Goal: Task Accomplishment & Management: Complete application form

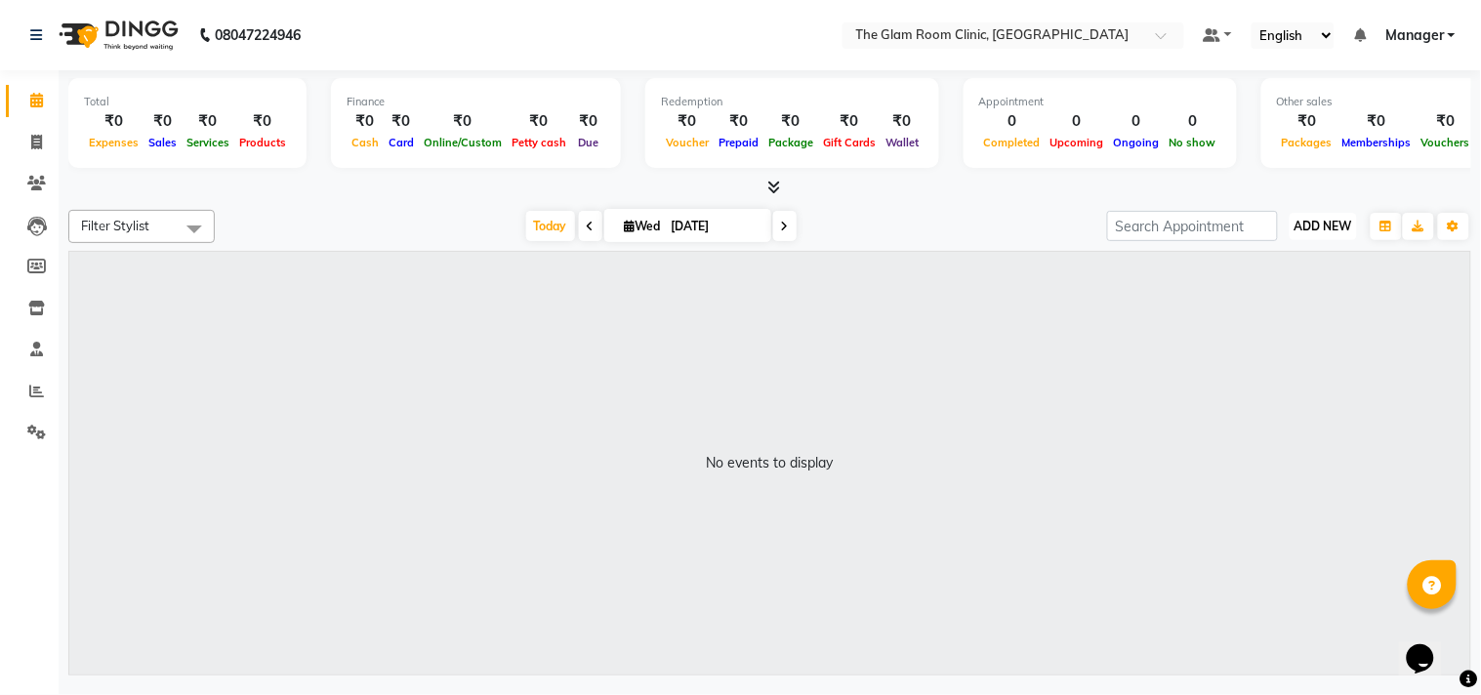
click at [1343, 232] on span "ADD NEW" at bounding box center [1324, 226] width 58 height 15
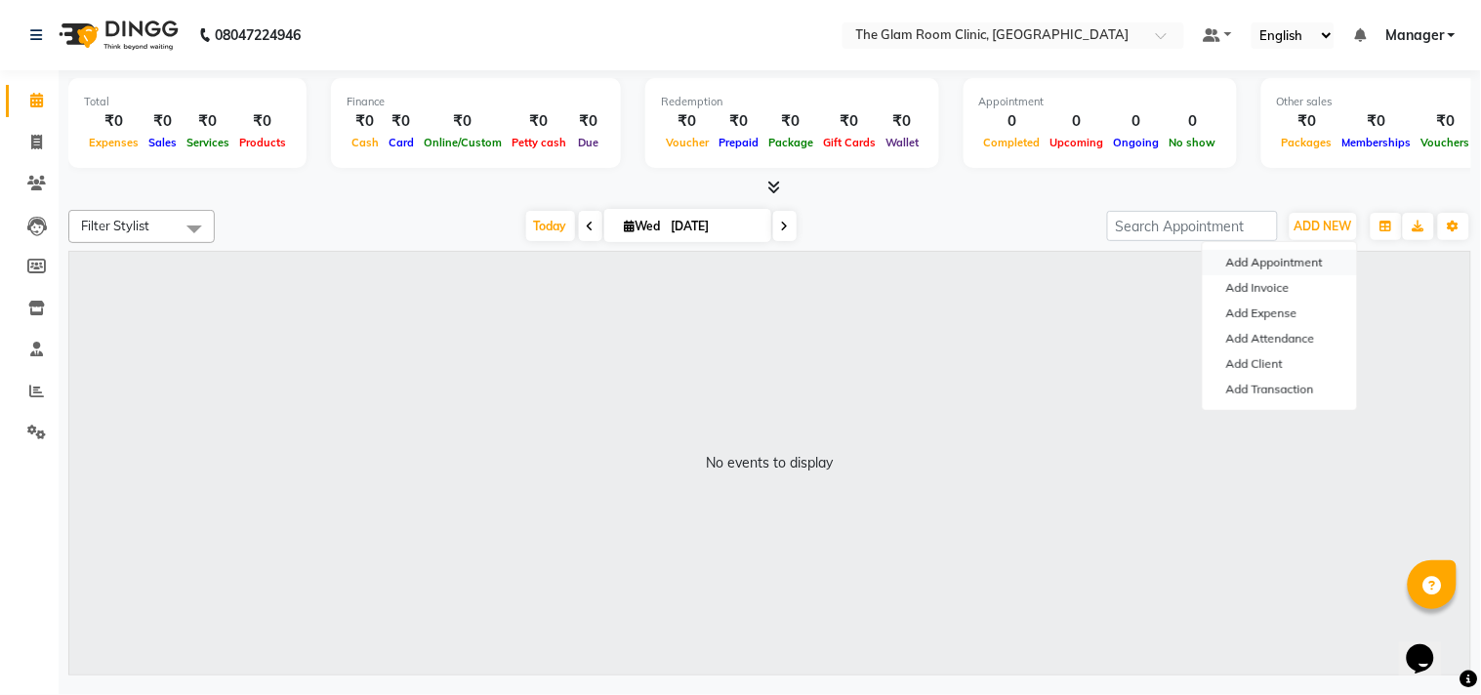
click at [1280, 273] on button "Add Appointment" at bounding box center [1280, 262] width 154 height 25
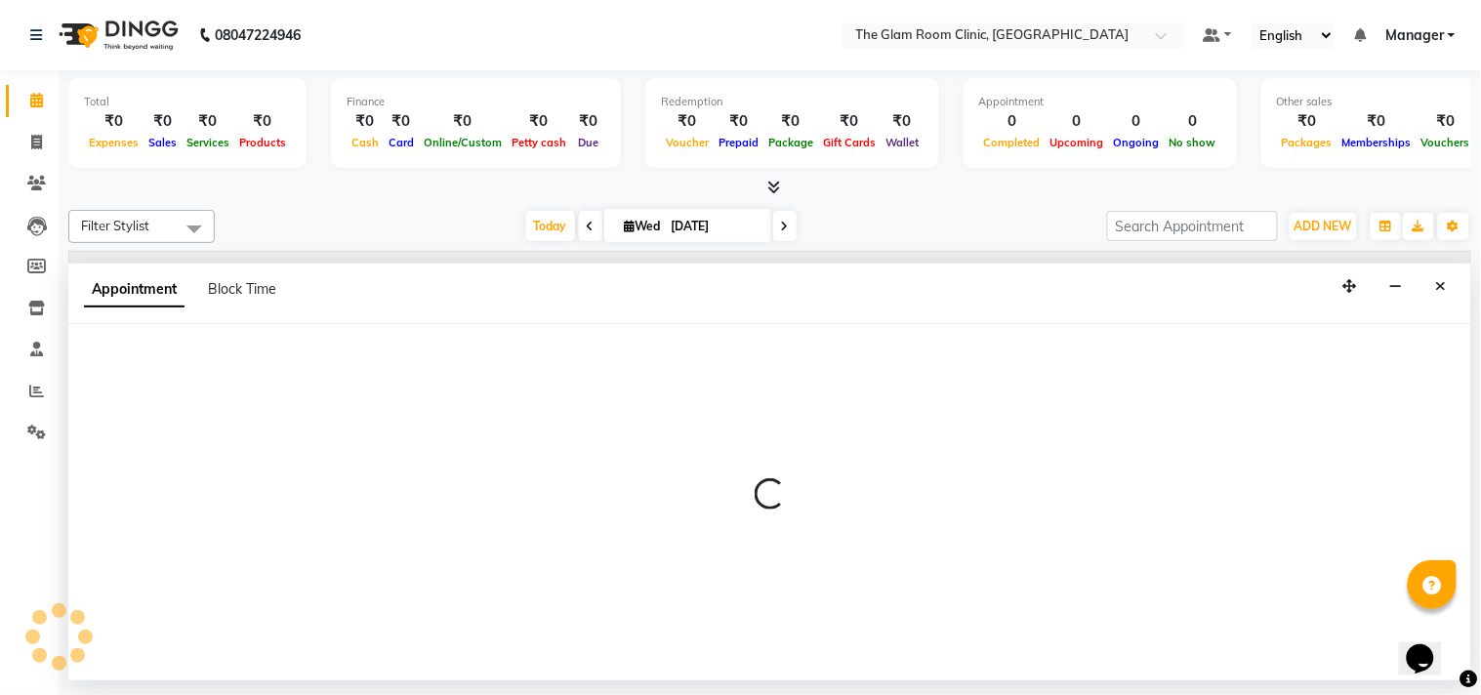
select select "540"
select select "tentative"
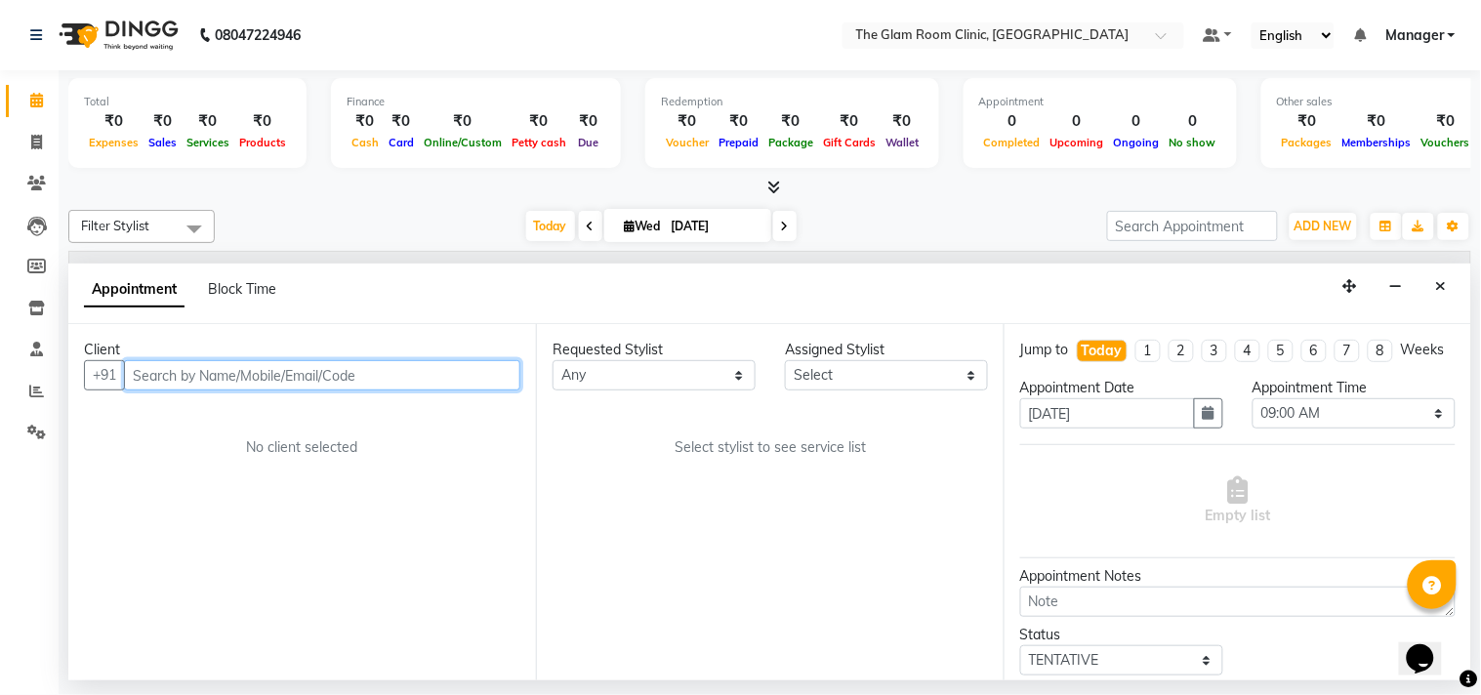
click at [334, 371] on input "text" at bounding box center [322, 375] width 396 height 30
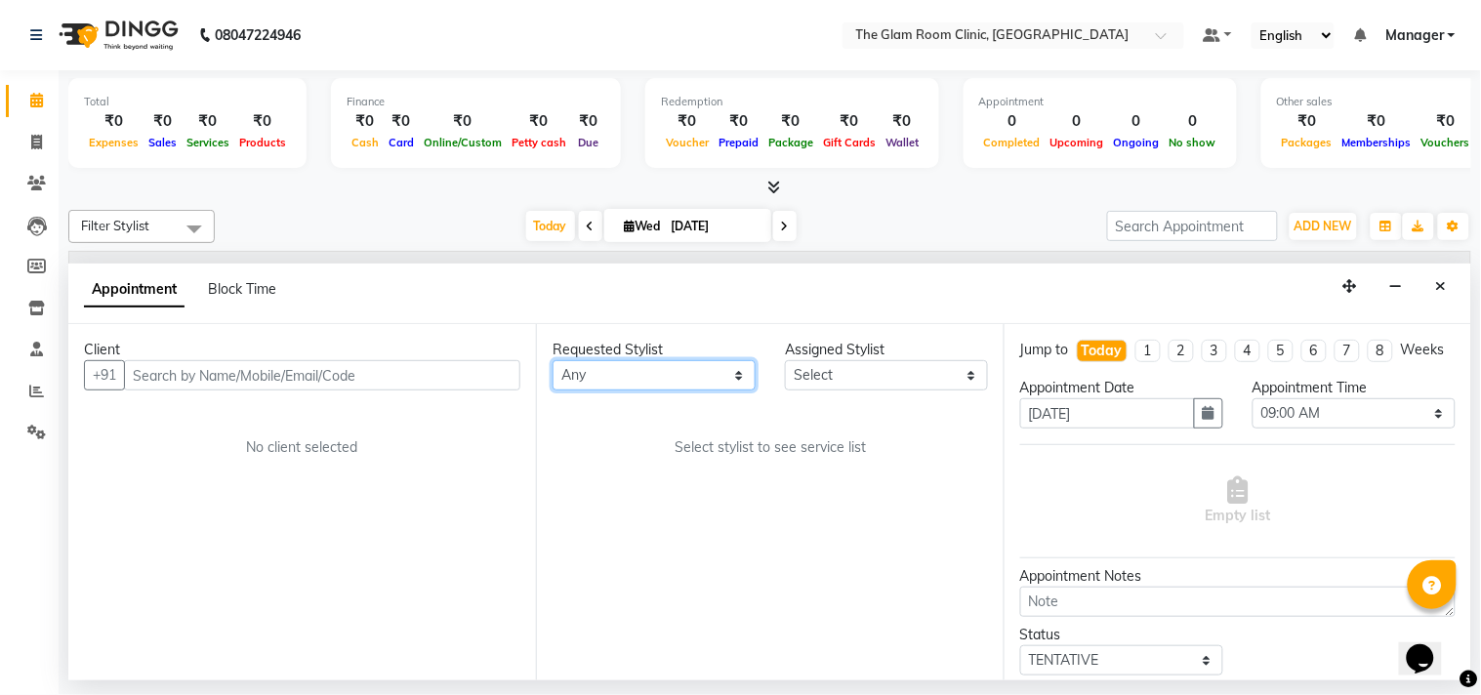
click at [743, 375] on select "Any fathimunnisa Manager [PERSON_NAME]" at bounding box center [654, 375] width 203 height 30
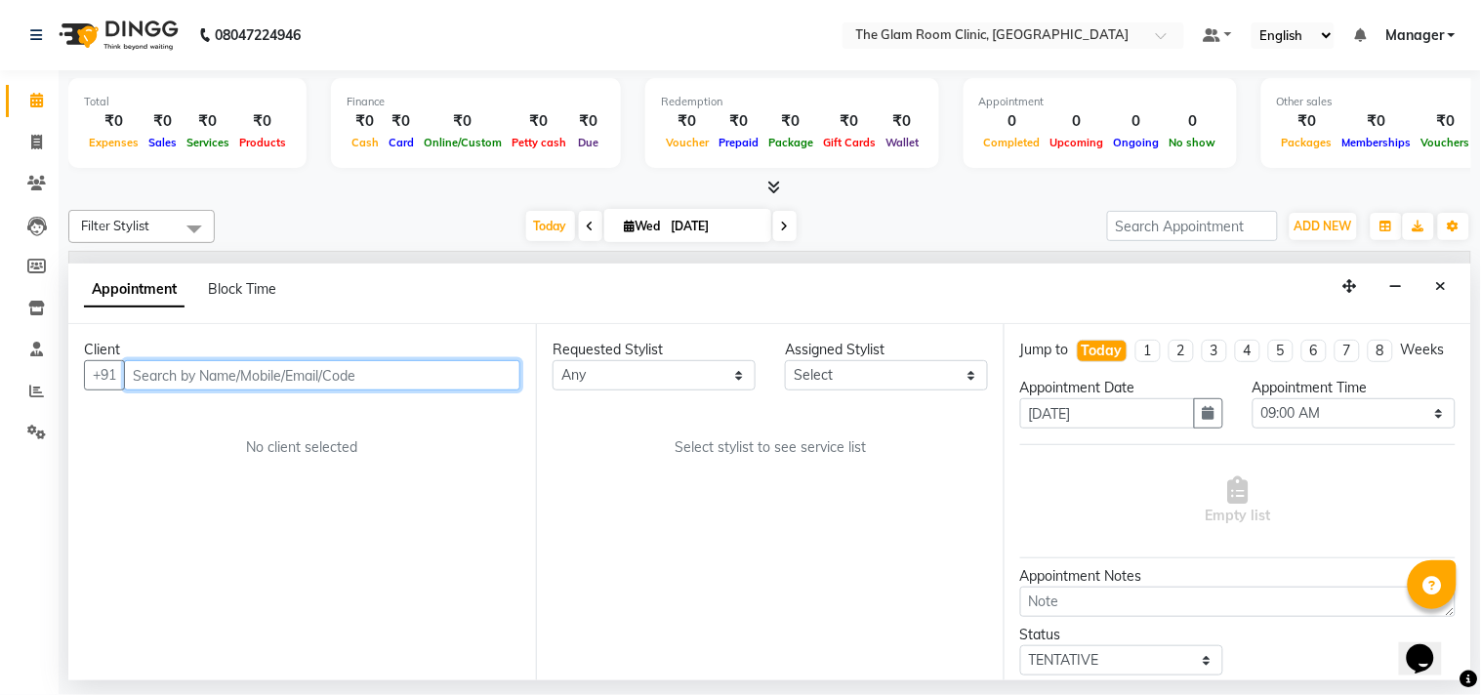
click at [373, 371] on input "text" at bounding box center [322, 375] width 396 height 30
type input "9398383911"
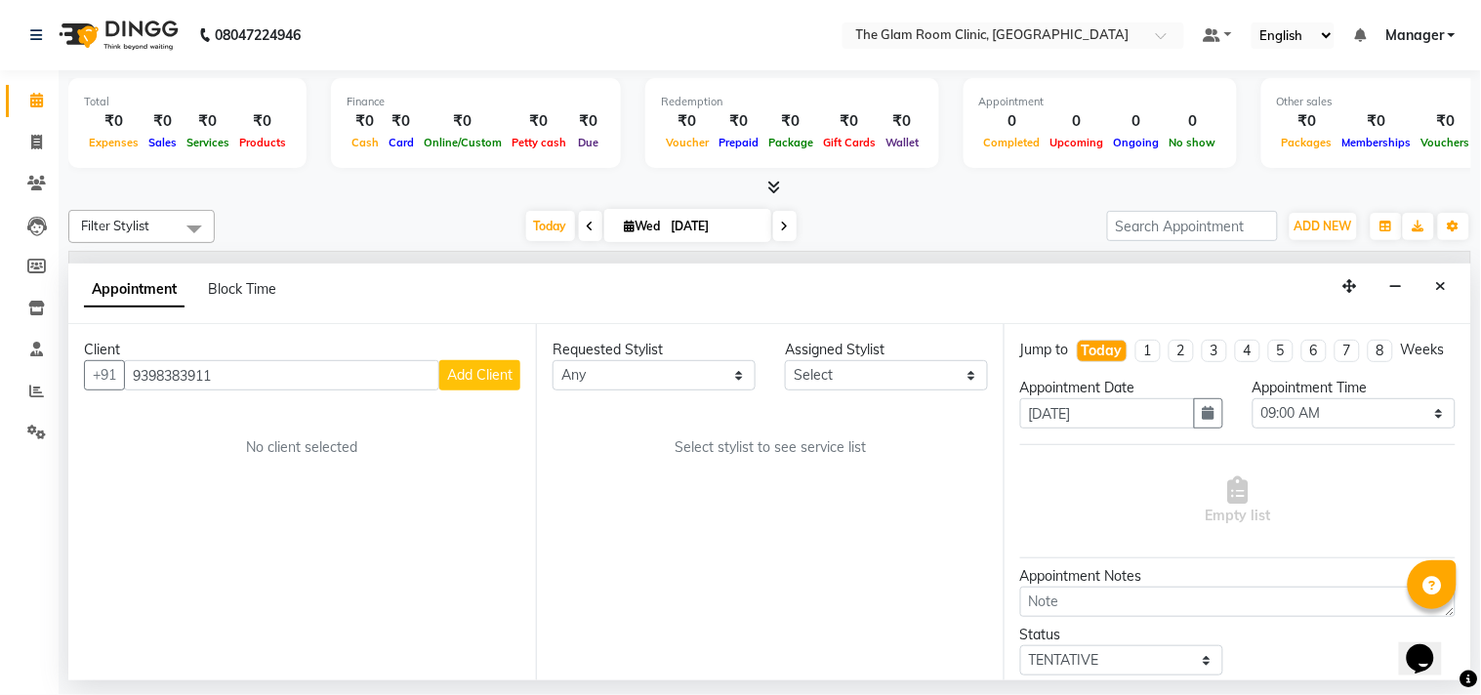
click at [475, 374] on span "Add Client" at bounding box center [479, 375] width 65 height 18
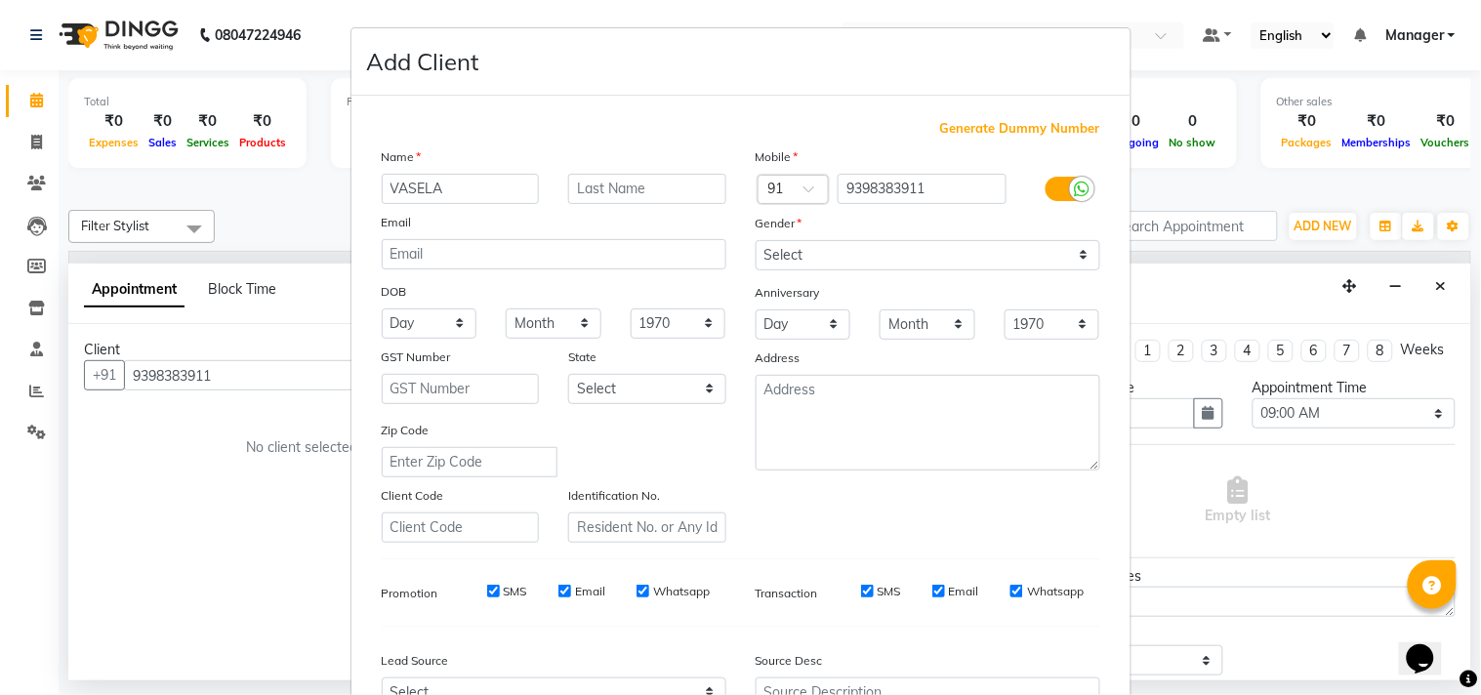
type input "VASELA"
click at [1076, 250] on select "Select [DEMOGRAPHIC_DATA] [DEMOGRAPHIC_DATA] Other Prefer Not To Say" at bounding box center [928, 255] width 345 height 30
select select "[DEMOGRAPHIC_DATA]"
click at [756, 240] on select "Select [DEMOGRAPHIC_DATA] [DEMOGRAPHIC_DATA] Other Prefer Not To Say" at bounding box center [928, 255] width 345 height 30
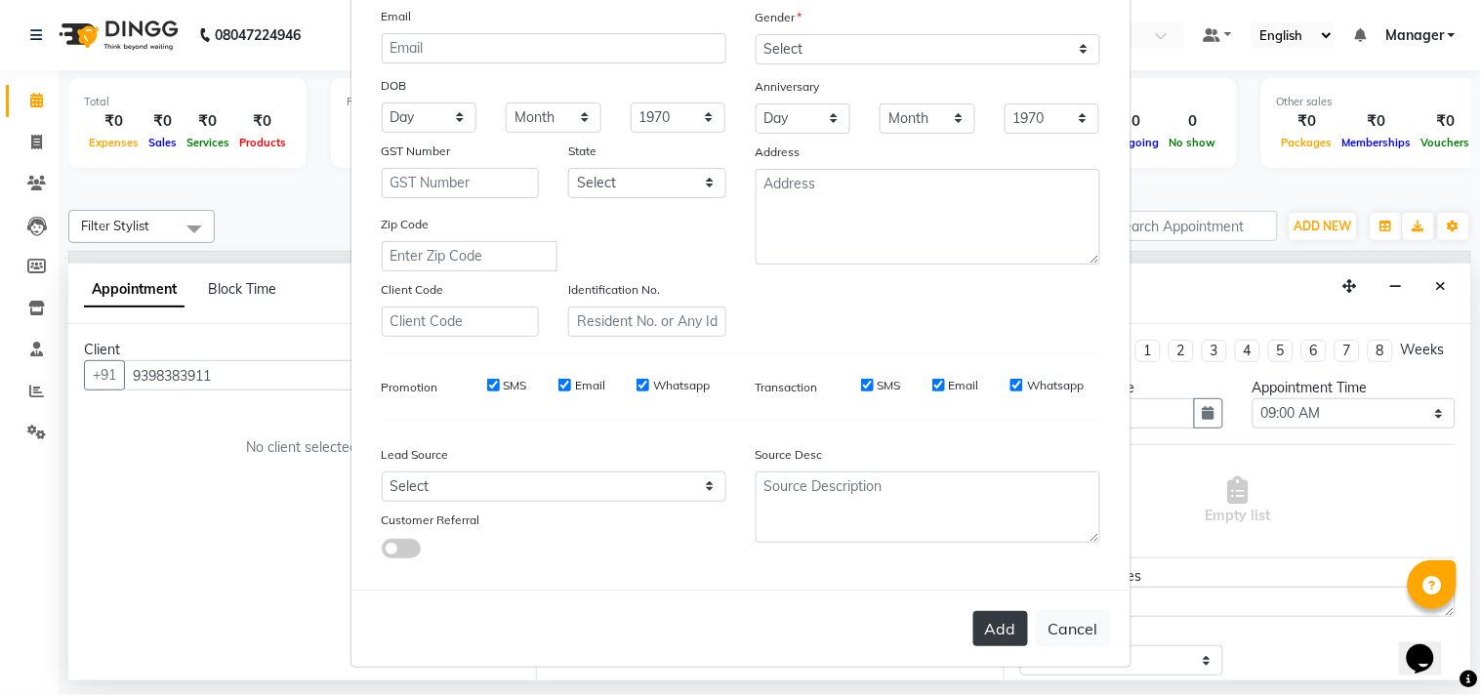
click at [986, 631] on button "Add" at bounding box center [1001, 628] width 55 height 35
select select
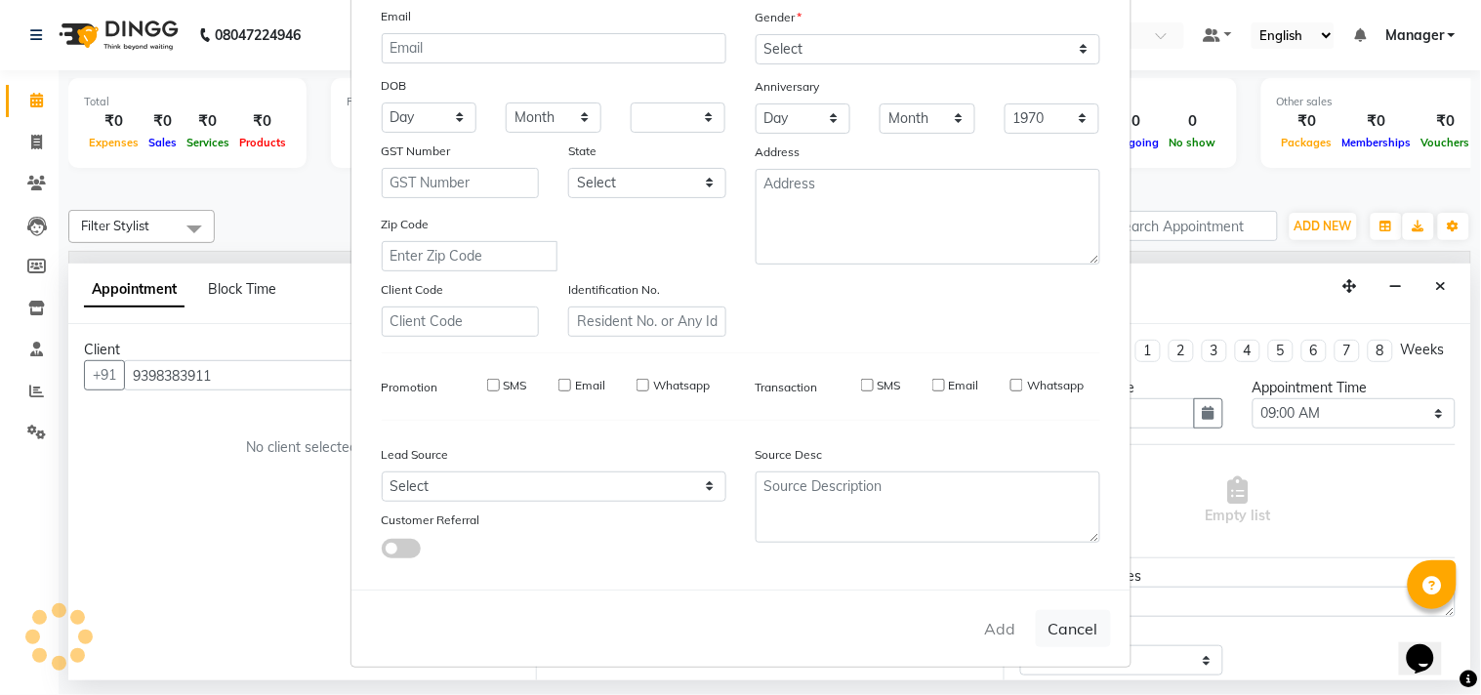
select select
checkbox input "false"
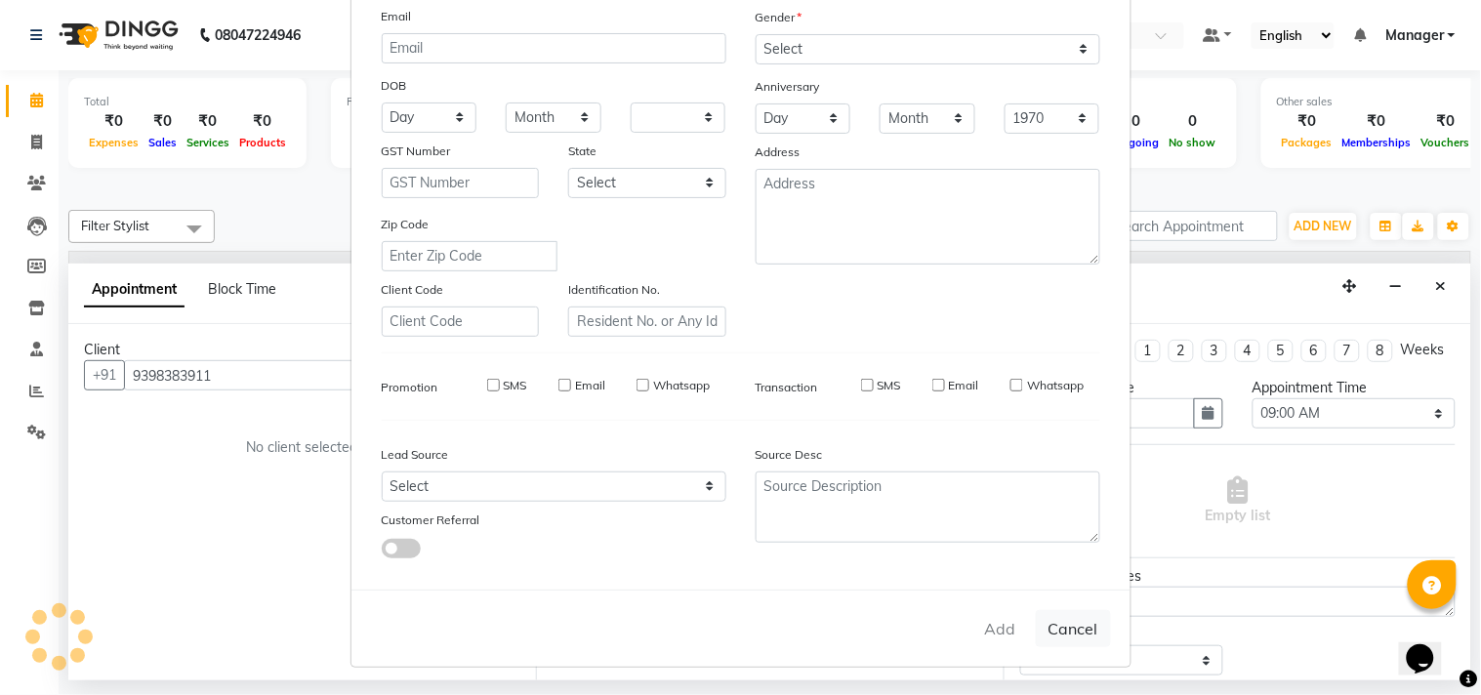
checkbox input "false"
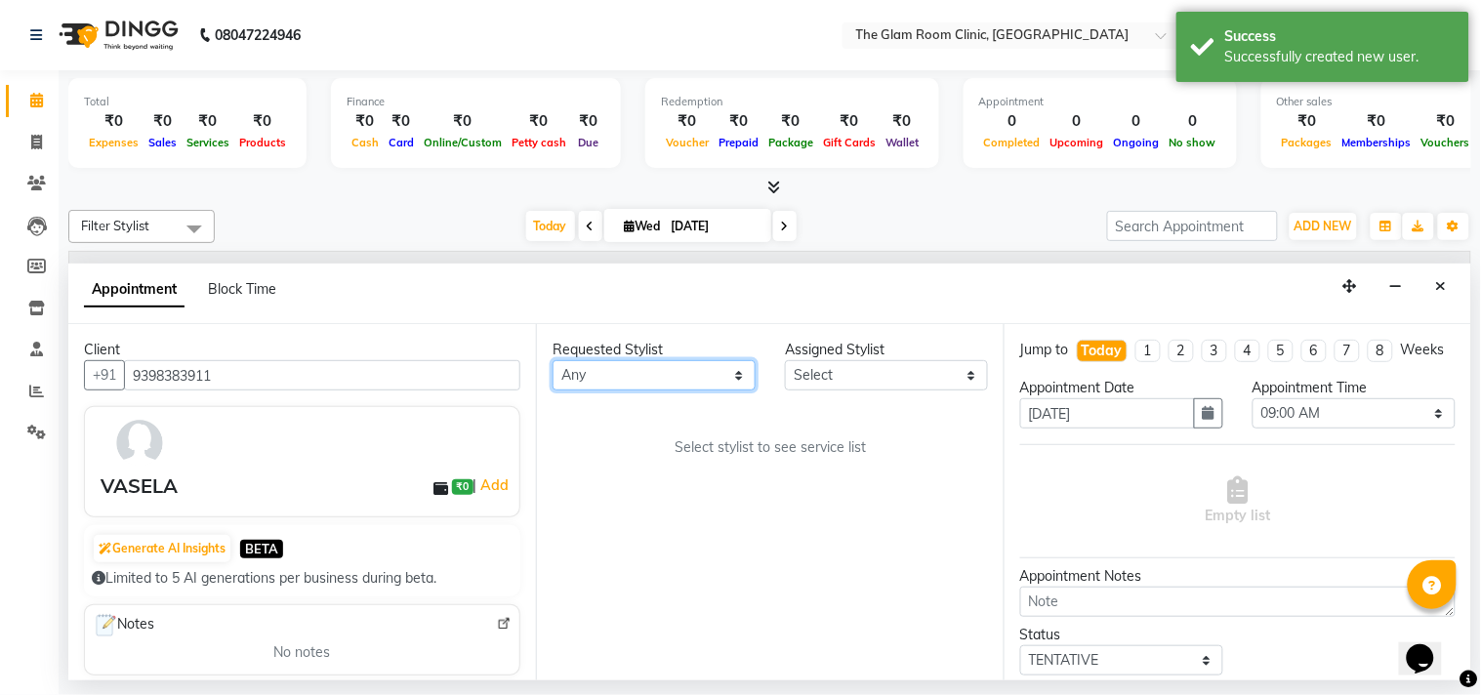
click at [728, 378] on select "Any fathimunnisa Manager [PERSON_NAME]" at bounding box center [654, 375] width 203 height 30
select select "72225"
click at [553, 360] on select "Any fathimunnisa Manager [PERSON_NAME]" at bounding box center [654, 375] width 203 height 30
select select "72225"
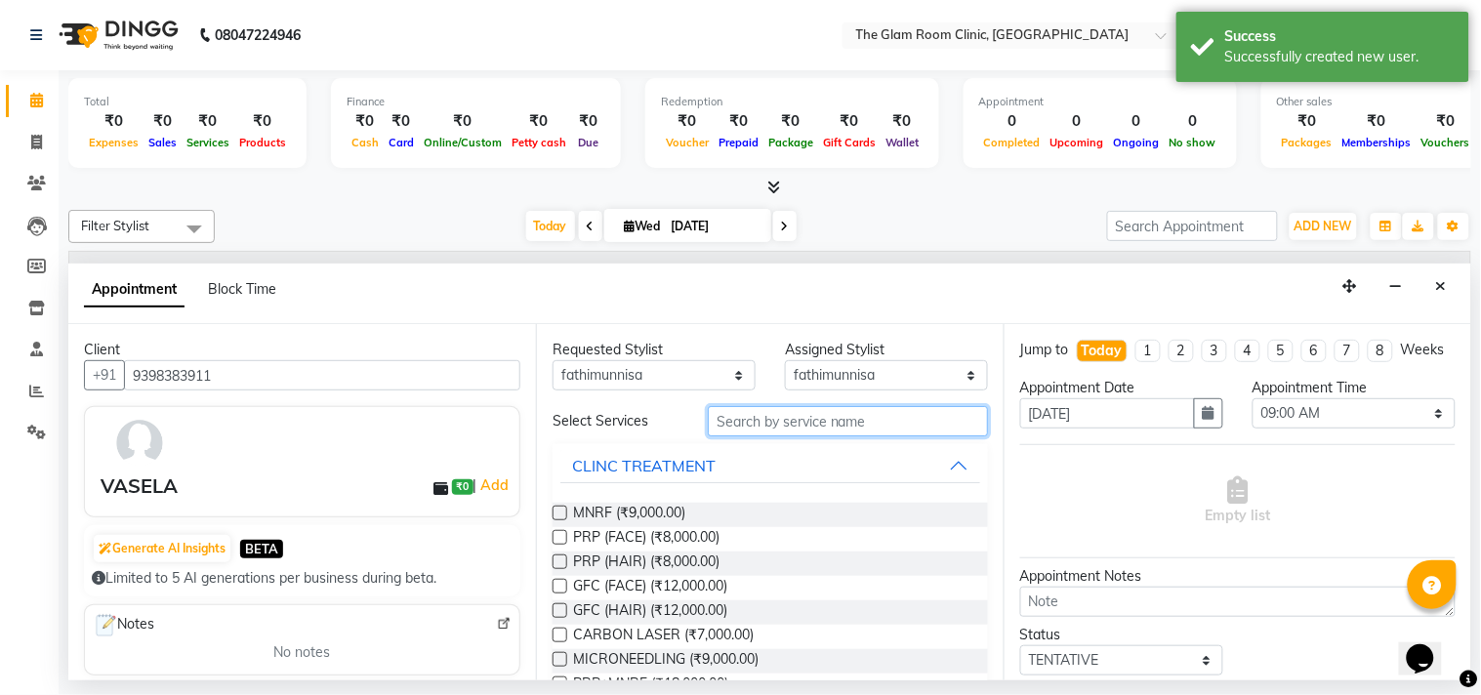
click at [785, 421] on input "text" at bounding box center [848, 421] width 280 height 30
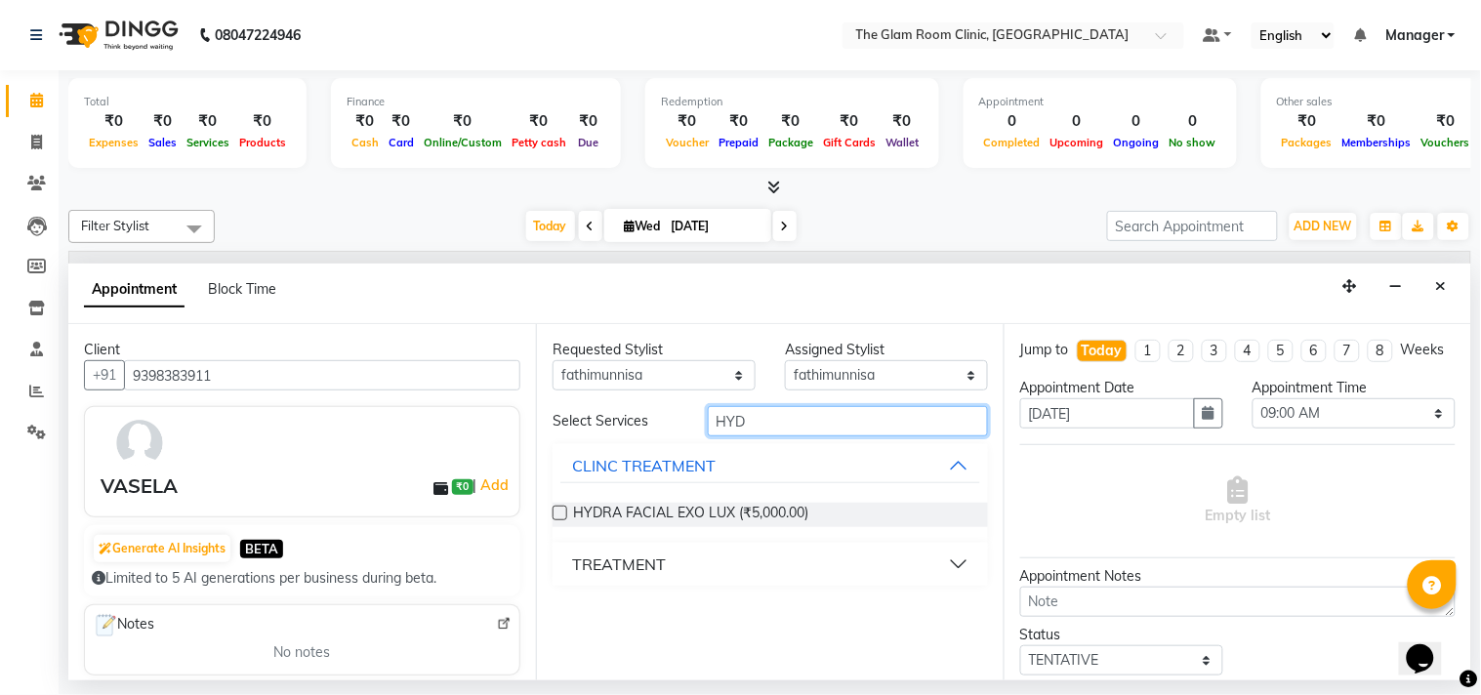
type input "HYD"
click at [558, 515] on label at bounding box center [560, 513] width 15 height 15
click at [558, 515] on input "checkbox" at bounding box center [559, 515] width 13 height 13
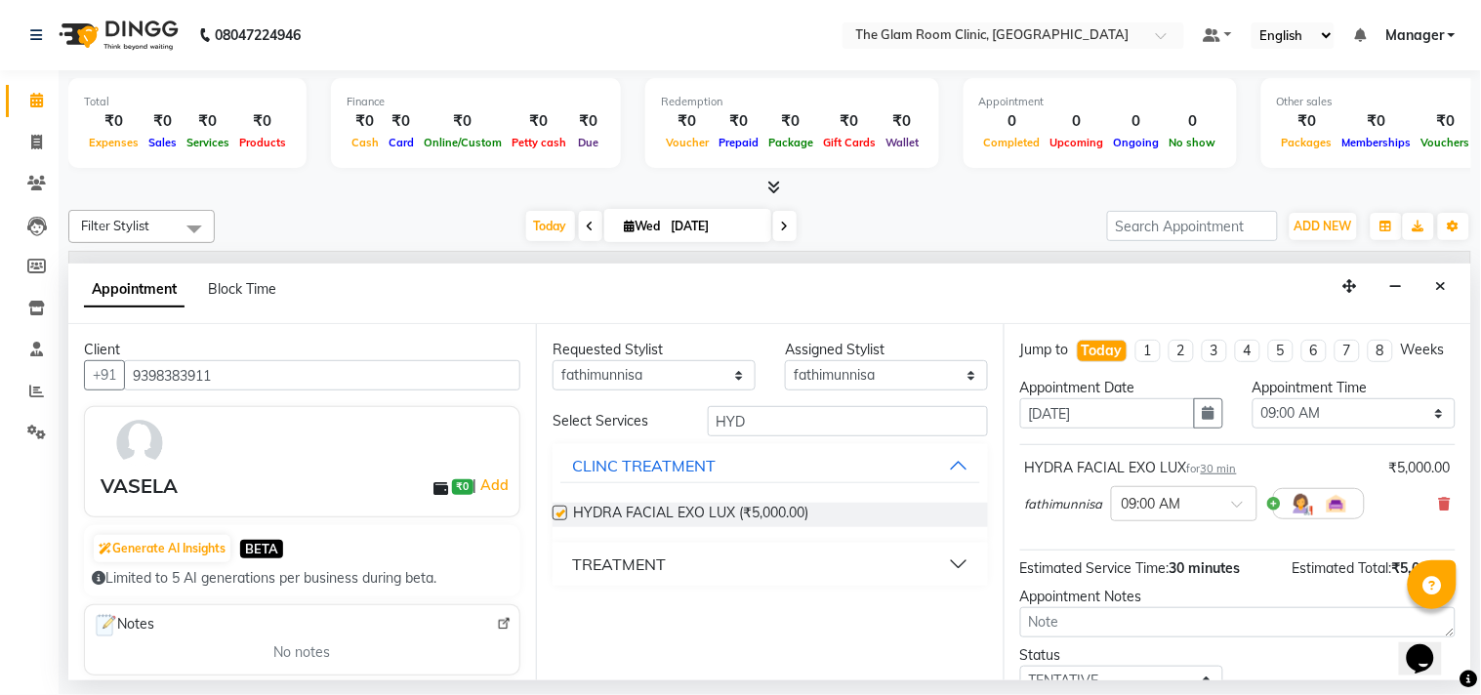
checkbox input "false"
click at [1318, 429] on select "Select 09:00 AM 09:15 AM 09:30 AM 09:45 AM 10:00 AM 10:15 AM 10:30 AM 10:45 AM …" at bounding box center [1354, 413] width 203 height 30
select select "855"
click at [1253, 416] on select "Select 09:00 AM 09:15 AM 09:30 AM 09:45 AM 10:00 AM 10:15 AM 10:30 AM 10:45 AM …" at bounding box center [1354, 413] width 203 height 30
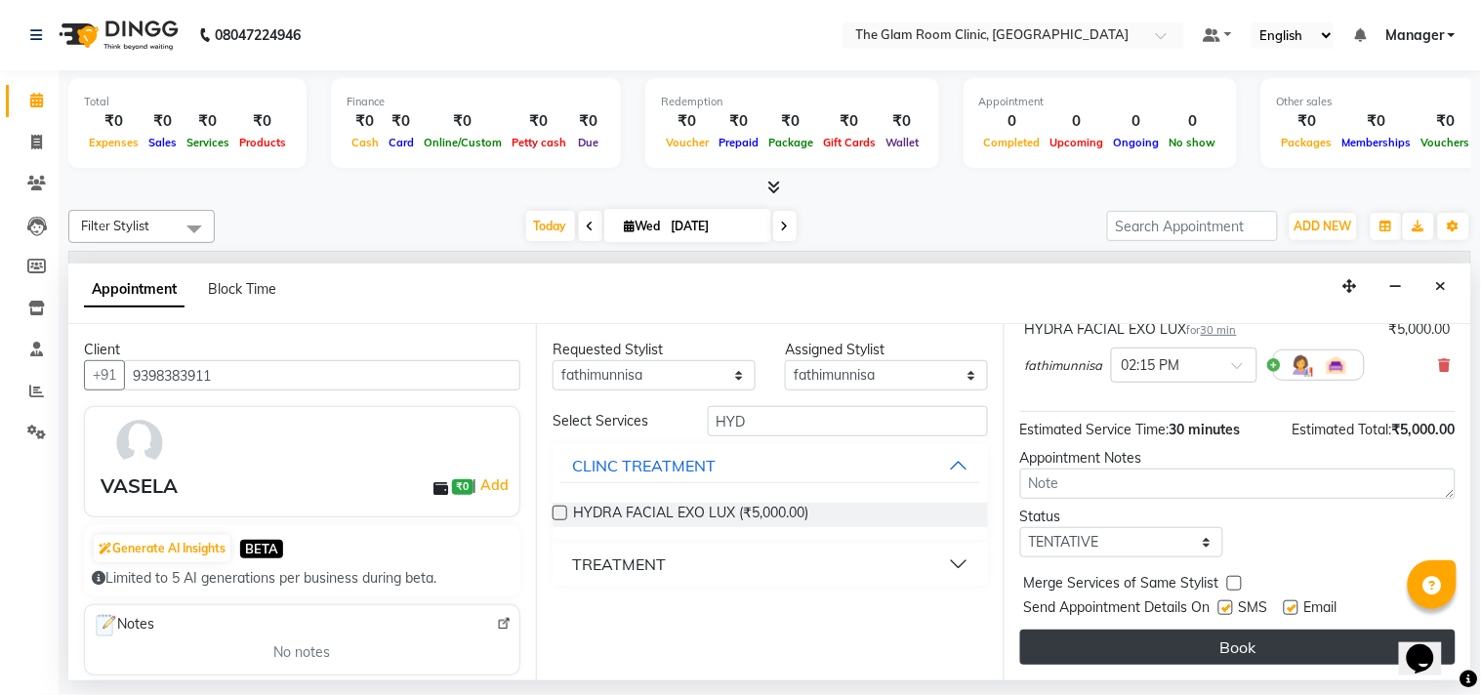
click at [1279, 646] on button "Book" at bounding box center [1238, 647] width 436 height 35
